Goal: Communication & Community: Answer question/provide support

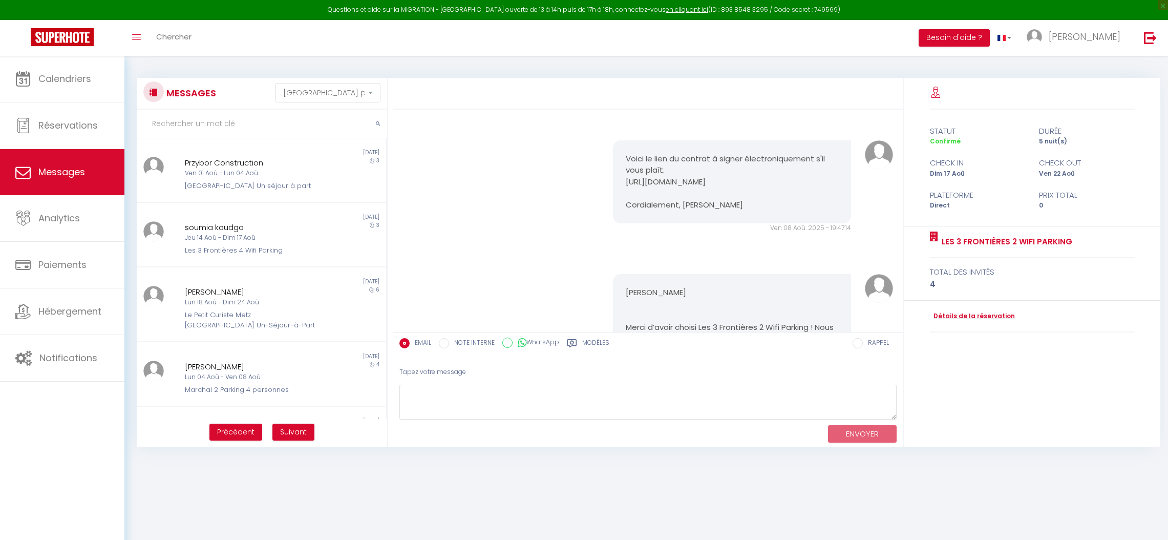
select select "message"
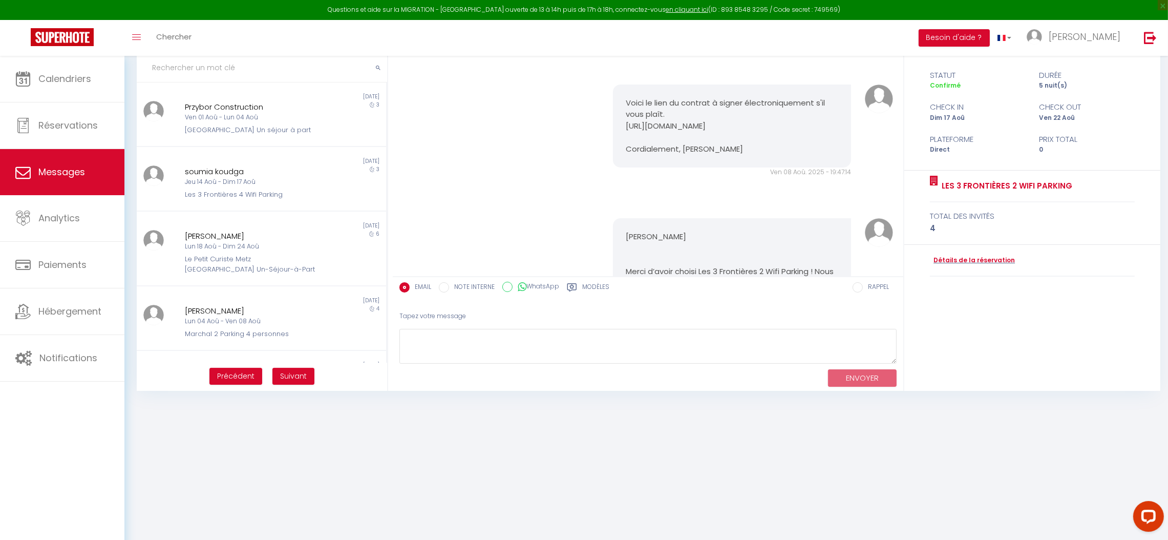
scroll to position [5511, 0]
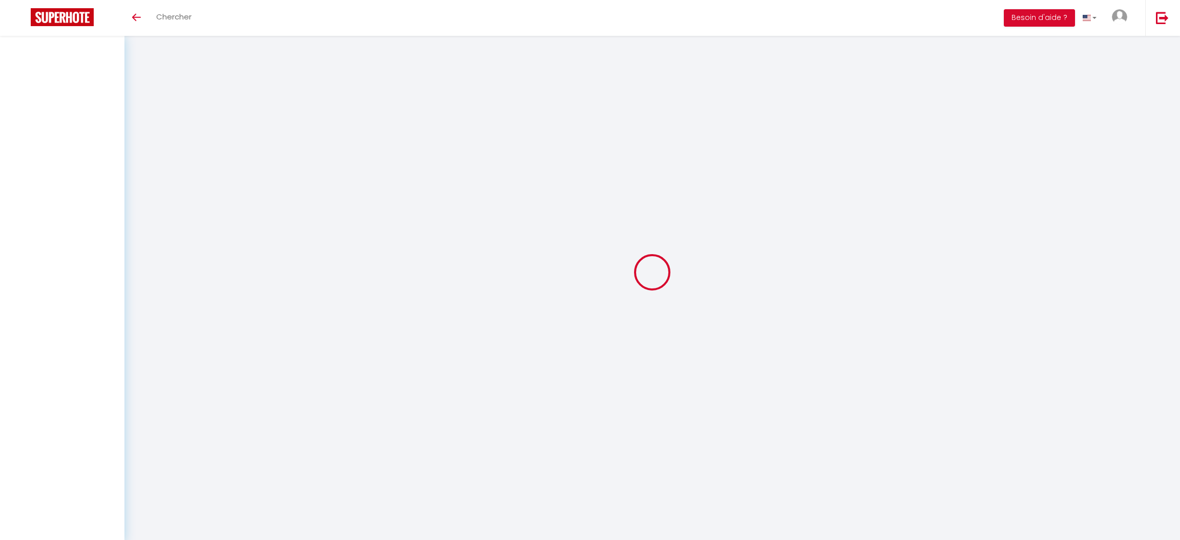
select select "message"
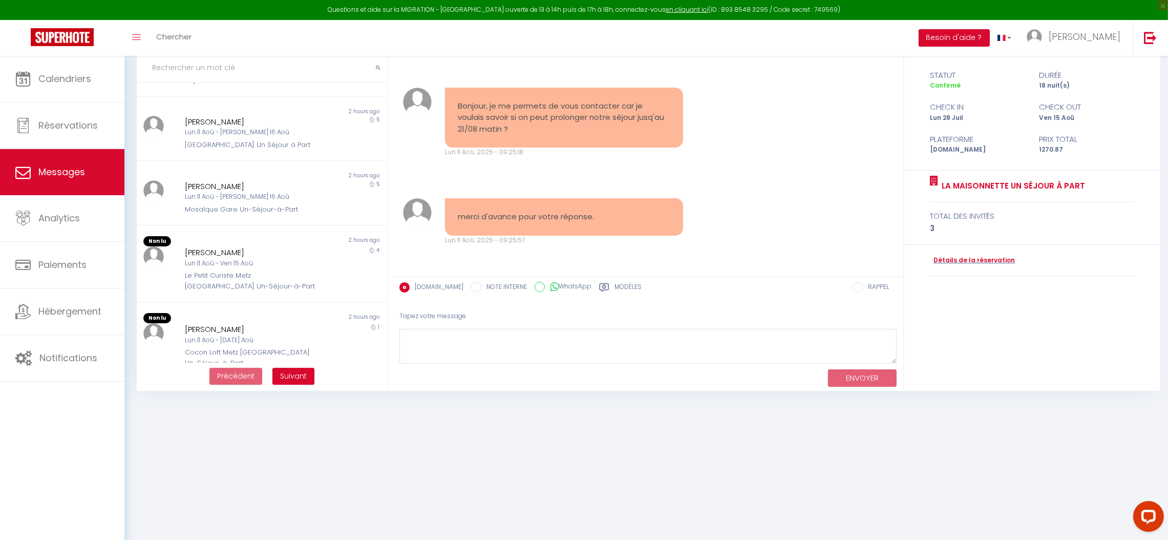
scroll to position [408, 0]
click at [299, 374] on span "Suivant" at bounding box center [293, 376] width 27 height 10
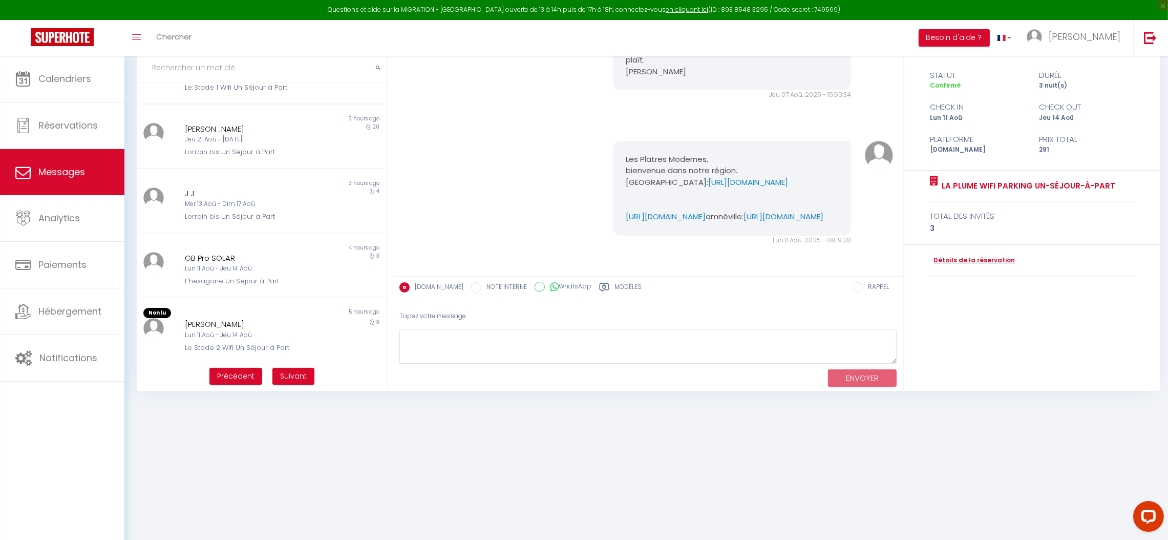
scroll to position [396, 0]
click at [282, 371] on span "Suivant" at bounding box center [293, 376] width 27 height 10
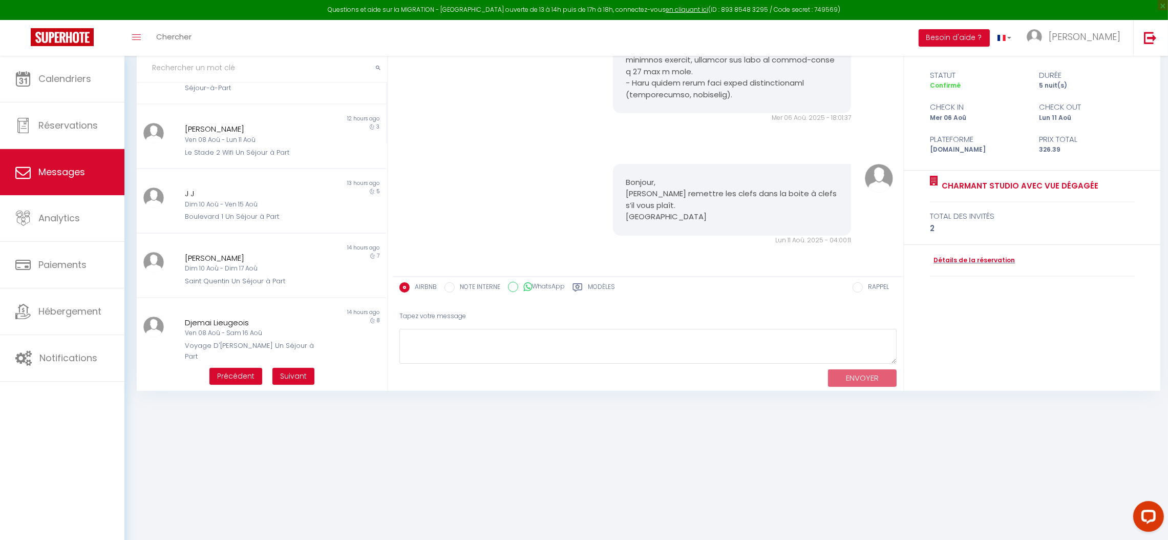
scroll to position [245, 0]
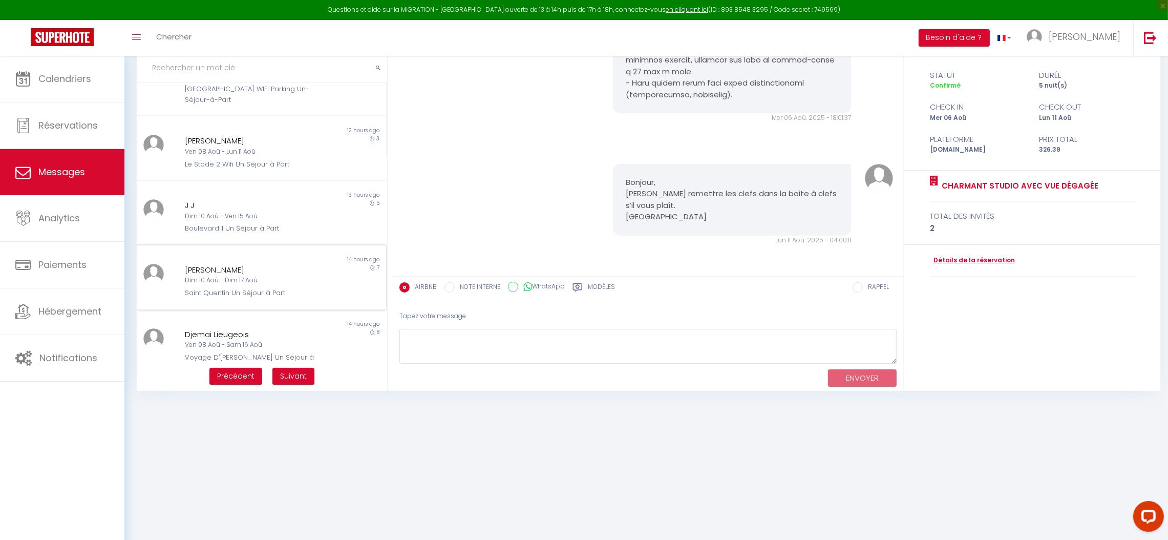
click at [239, 288] on div "Saint Quentin Un Séjour à Part" at bounding box center [251, 293] width 132 height 10
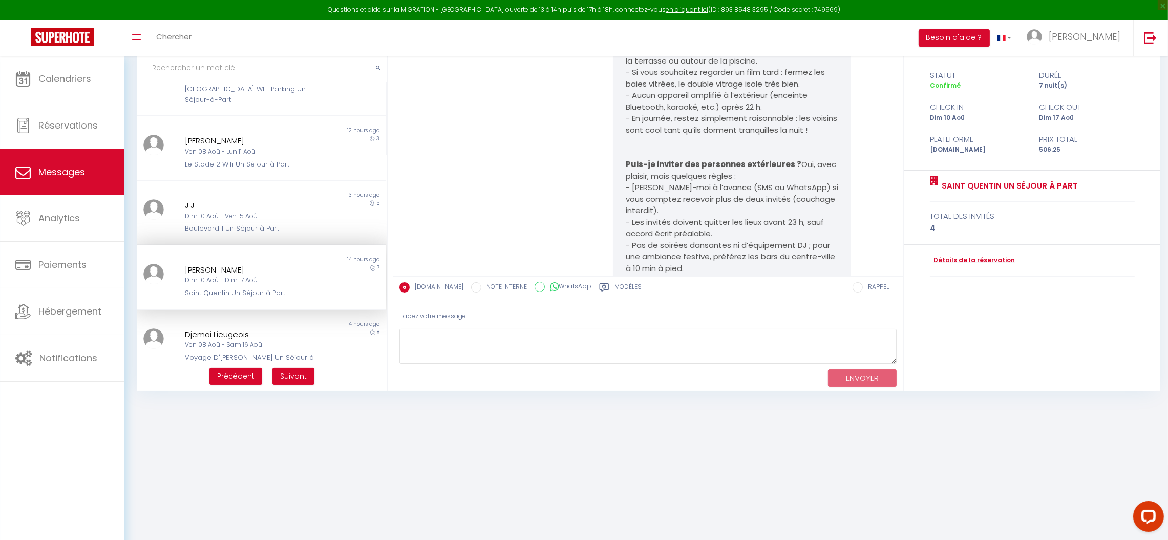
scroll to position [7580, 0]
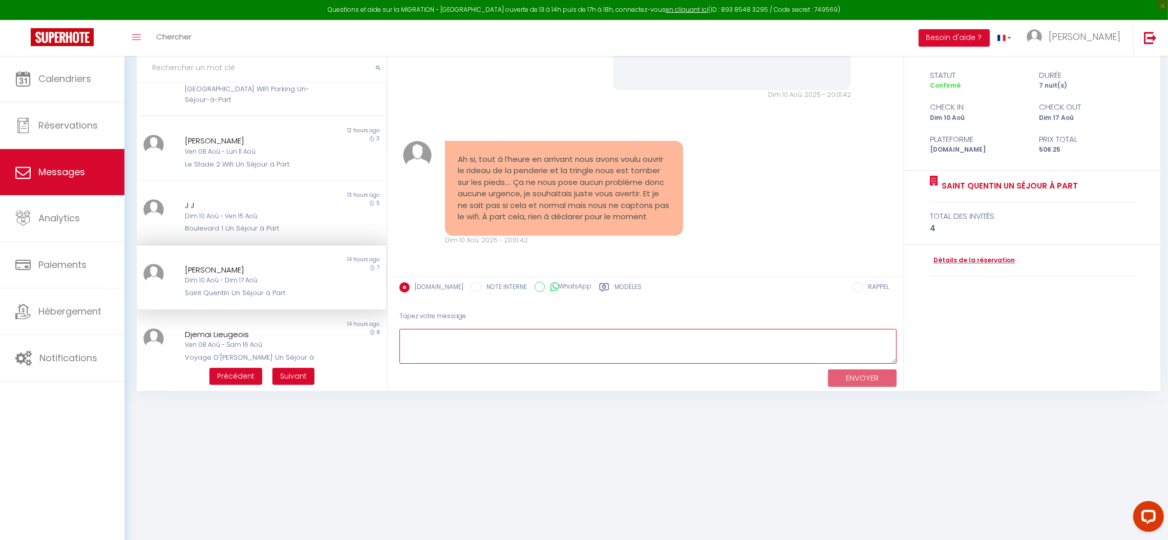
click at [498, 347] on textarea at bounding box center [648, 346] width 497 height 35
paste textarea "I Nom du réseau WiFi SFR_7231 Clé de sécurité WiFr dkz2p8di7htcumv78h6t"
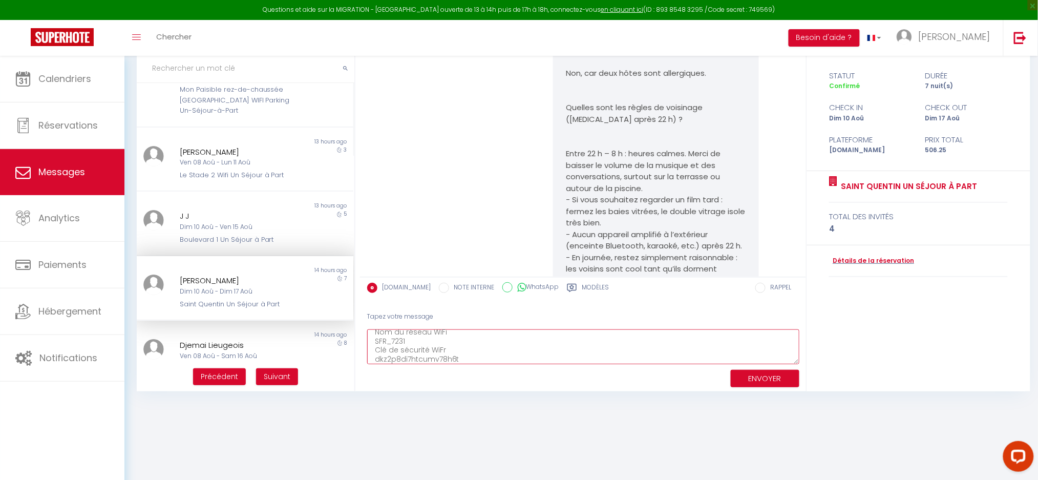
click at [443, 347] on textarea "I Nom du réseau WiFi SFR_7231 Clé de sécurité WiFr dkz2p8di7htcumv78h6t" at bounding box center [583, 346] width 432 height 35
type textarea "I Nom du réseau WiFi SFR_7231 Clé de sécurité WiFi dkz2p8di7htcumv78h6t"
click at [765, 382] on button "ENVOYER" at bounding box center [765, 379] width 69 height 18
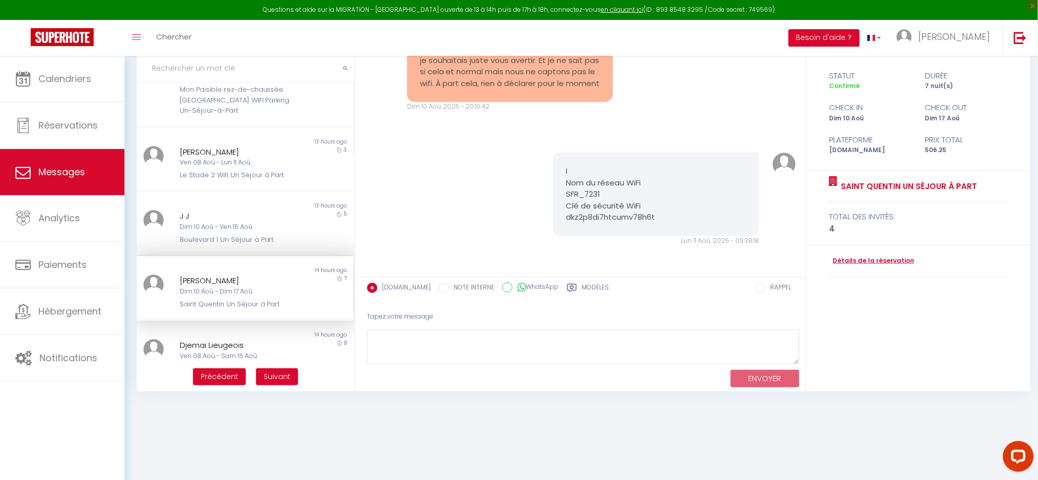
drag, startPoint x: 717, startPoint y: 207, endPoint x: 678, endPoint y: 211, distance: 38.6
click at [678, 211] on pre "I Nom du réseau WiFi SFR_7231 Clé de sécurité WiFi dkz2p8di7htcumv78h6t" at bounding box center [656, 194] width 180 height 58
